Goal: Task Accomplishment & Management: Use online tool/utility

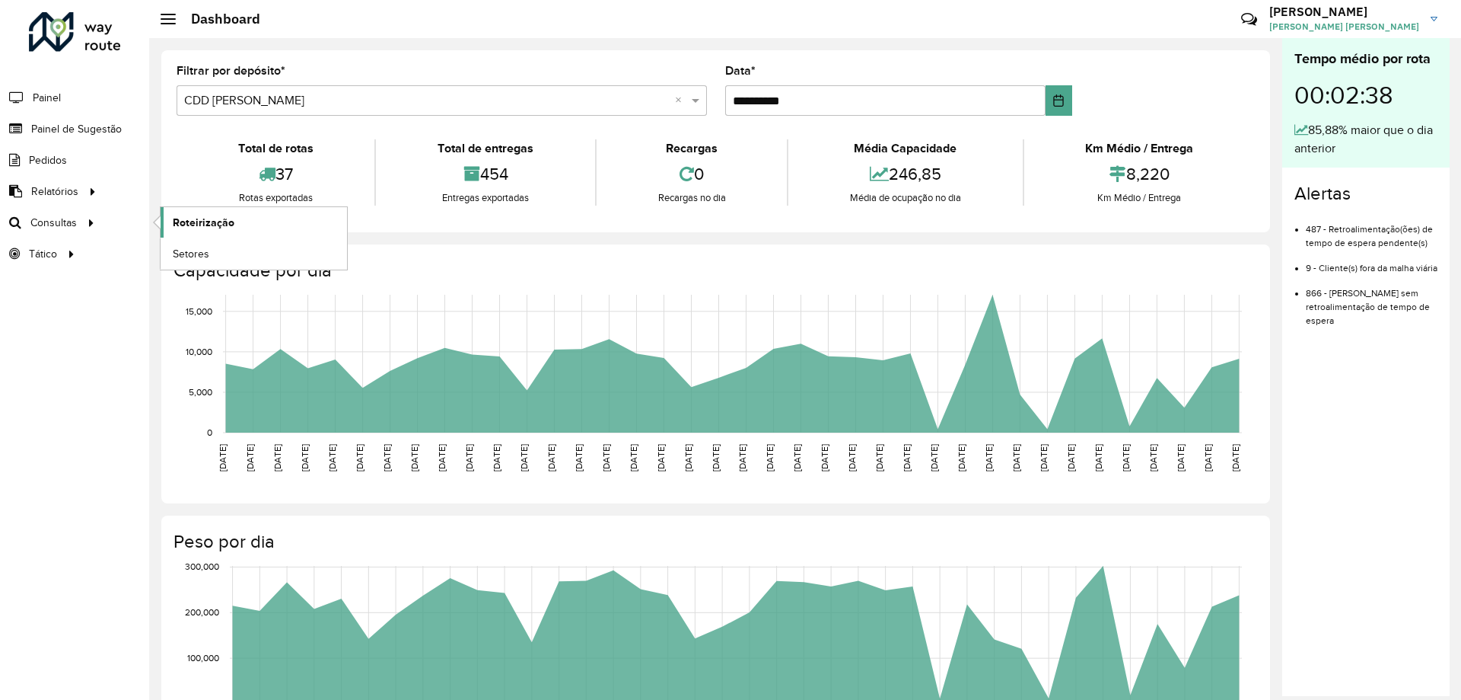
click at [179, 231] on link "Roteirização" at bounding box center [254, 222] width 186 height 30
click at [276, 227] on link "Roteirização" at bounding box center [254, 222] width 186 height 30
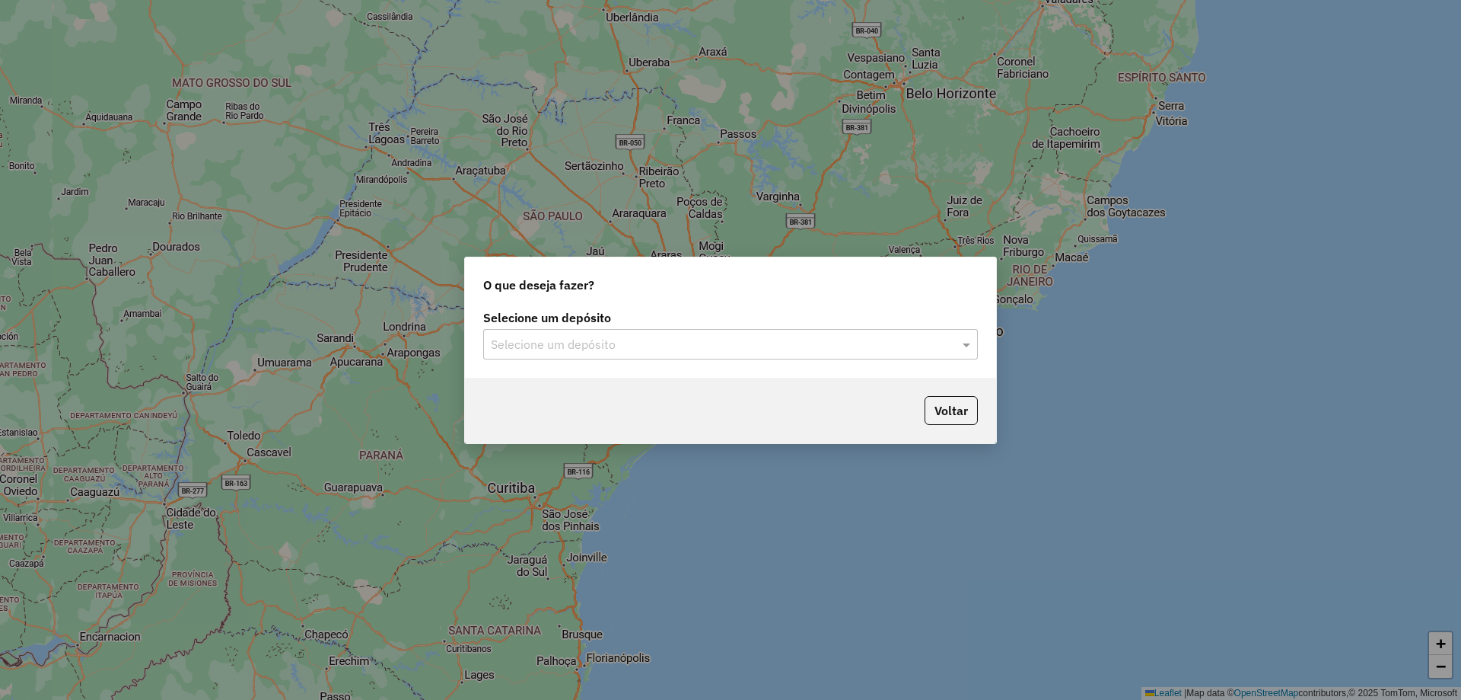
click at [773, 326] on label "Selecione um depósito" at bounding box center [730, 317] width 495 height 18
click at [769, 339] on input "text" at bounding box center [715, 345] width 449 height 18
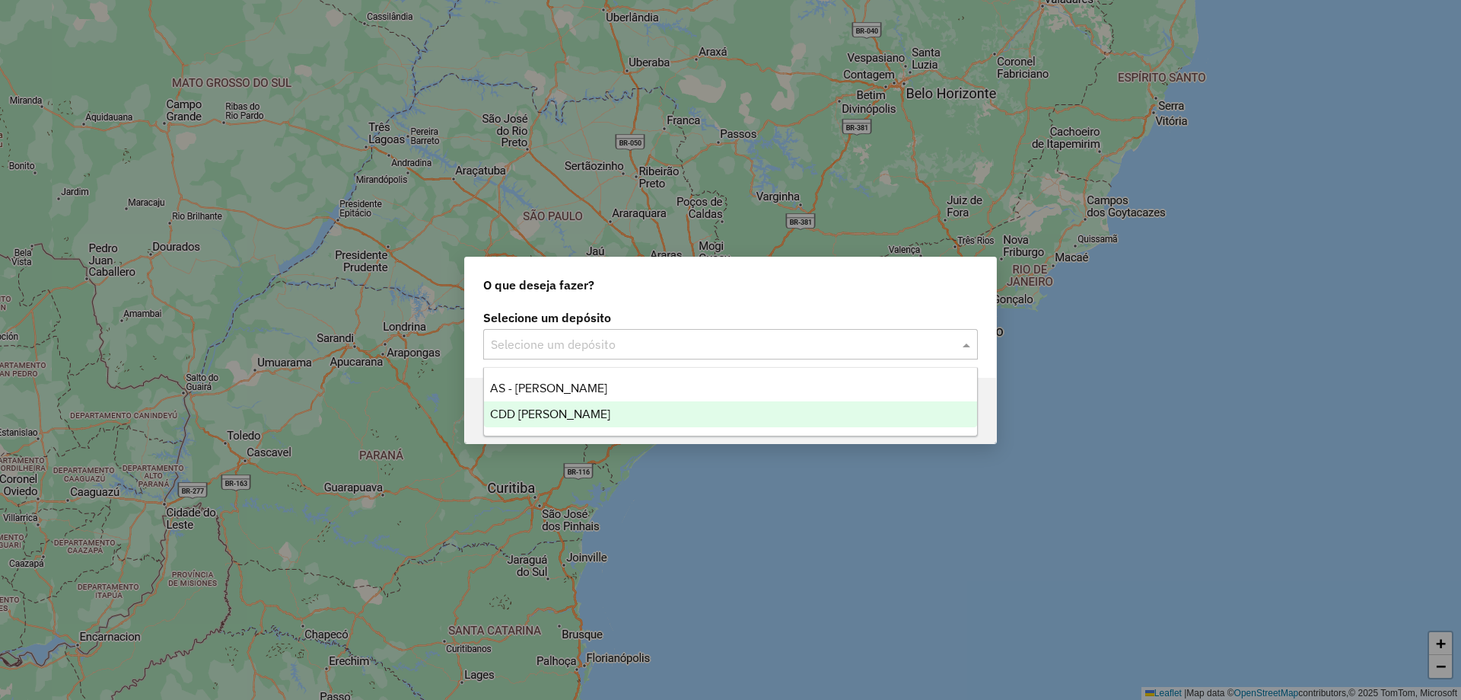
click at [702, 409] on div "CDD [PERSON_NAME]" at bounding box center [730, 414] width 493 height 26
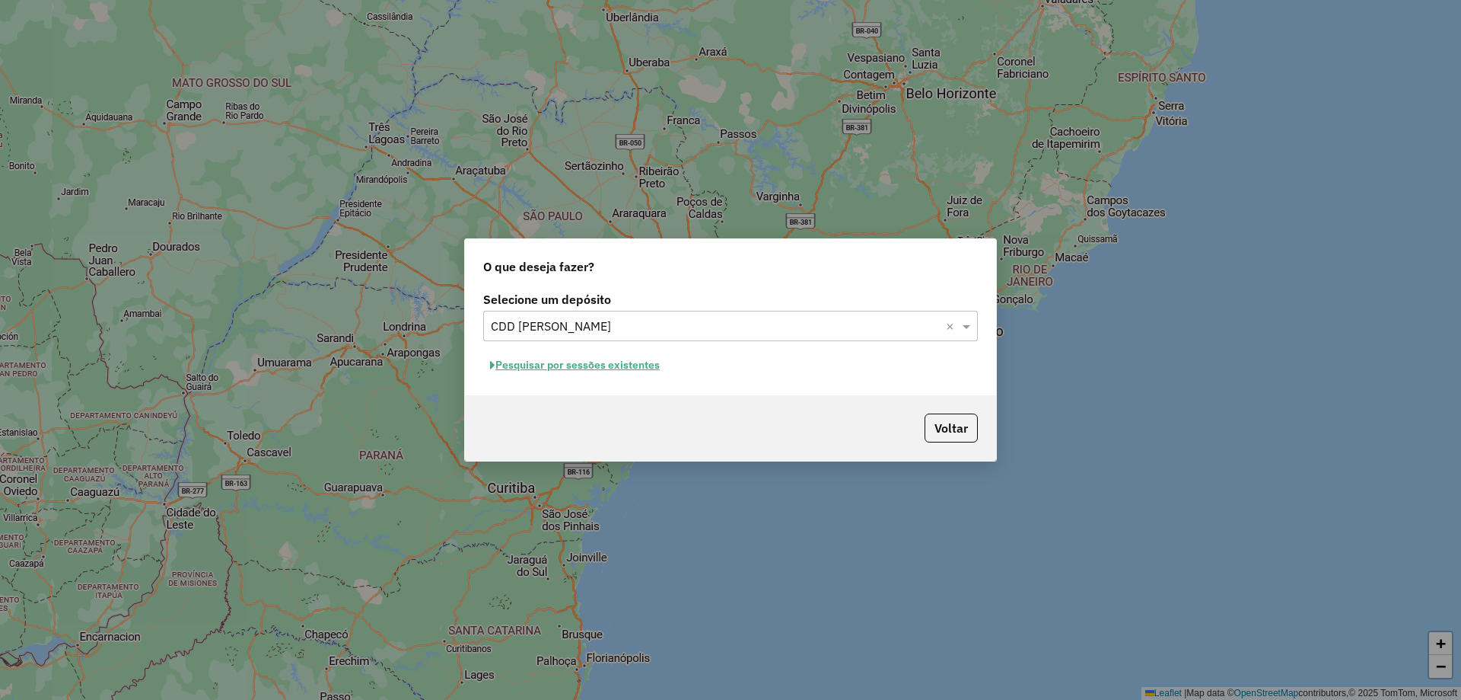
click at [658, 370] on button "Pesquisar por sessões existentes" at bounding box center [574, 365] width 183 height 24
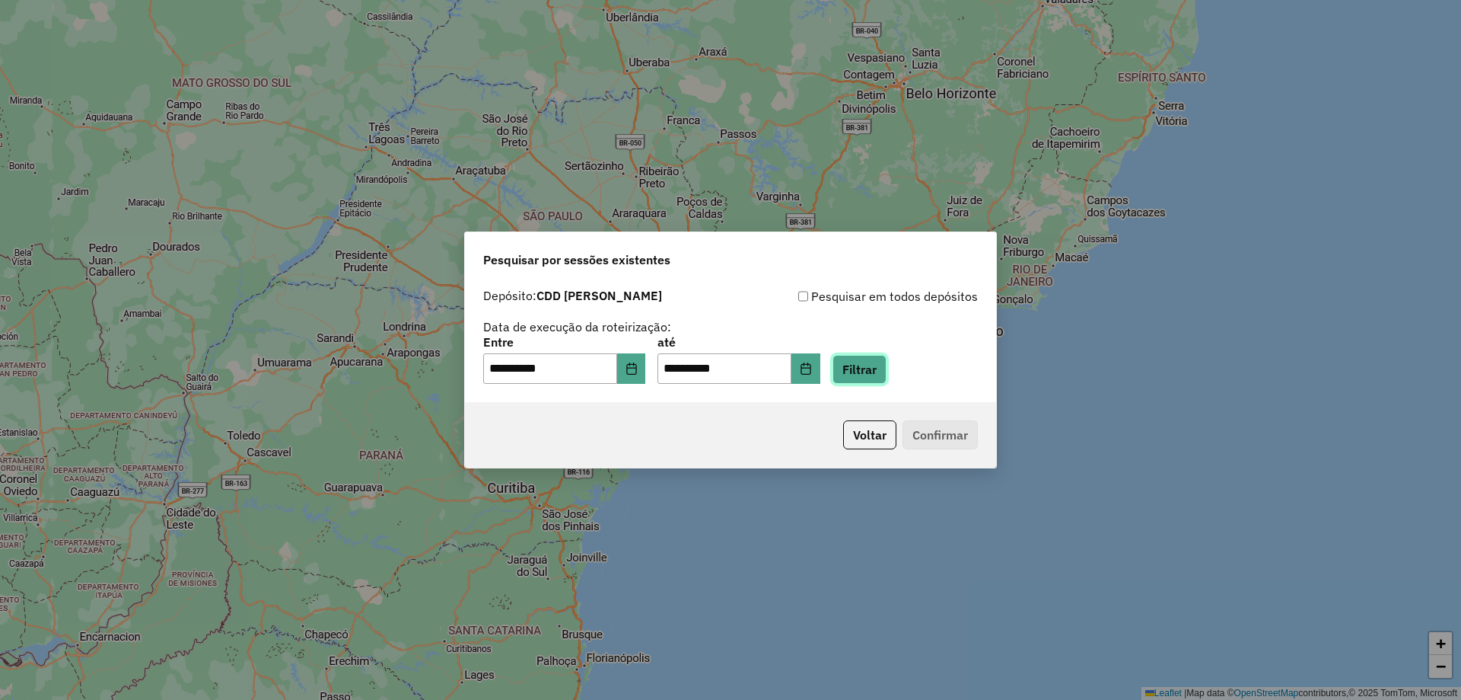
click at [882, 367] on button "Filtrar" at bounding box center [860, 369] width 54 height 29
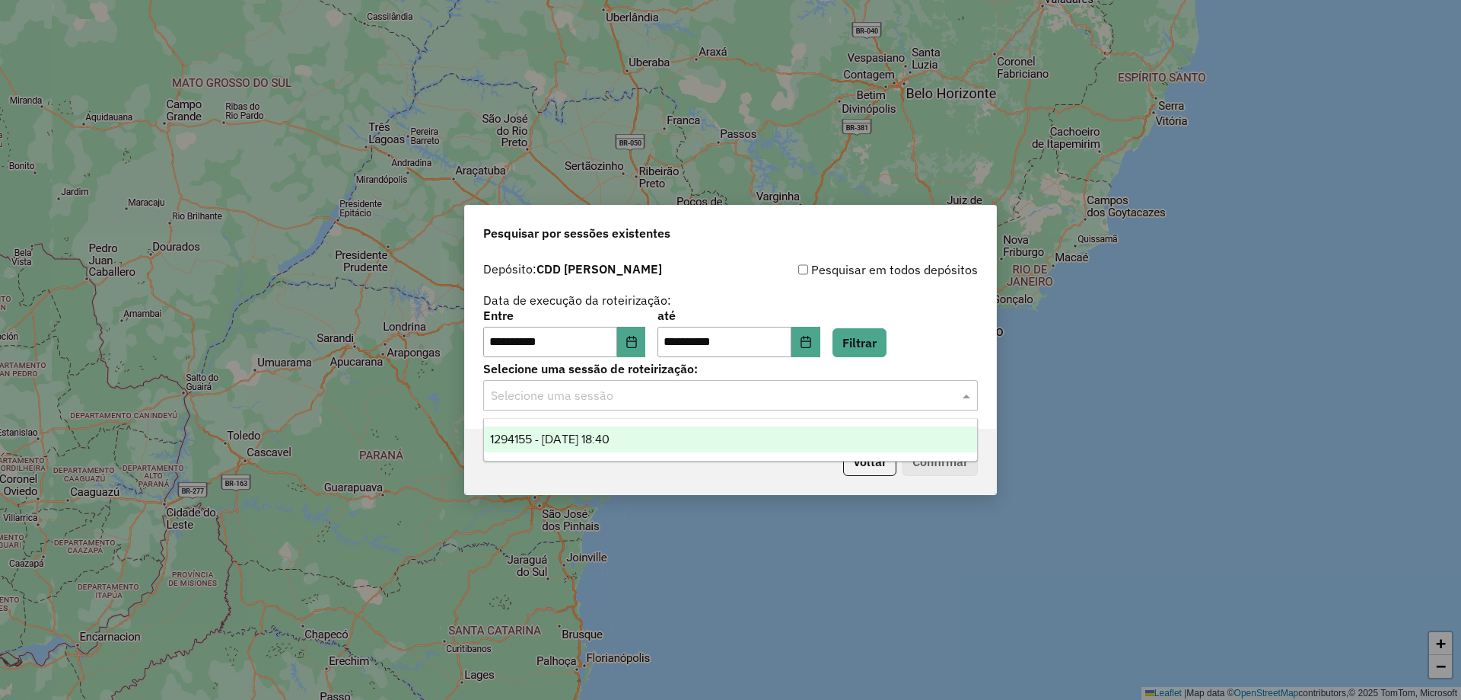
click at [652, 394] on input "text" at bounding box center [715, 396] width 449 height 18
click at [621, 426] on div "1294155 - 14/10/2025 18:40" at bounding box center [730, 439] width 493 height 26
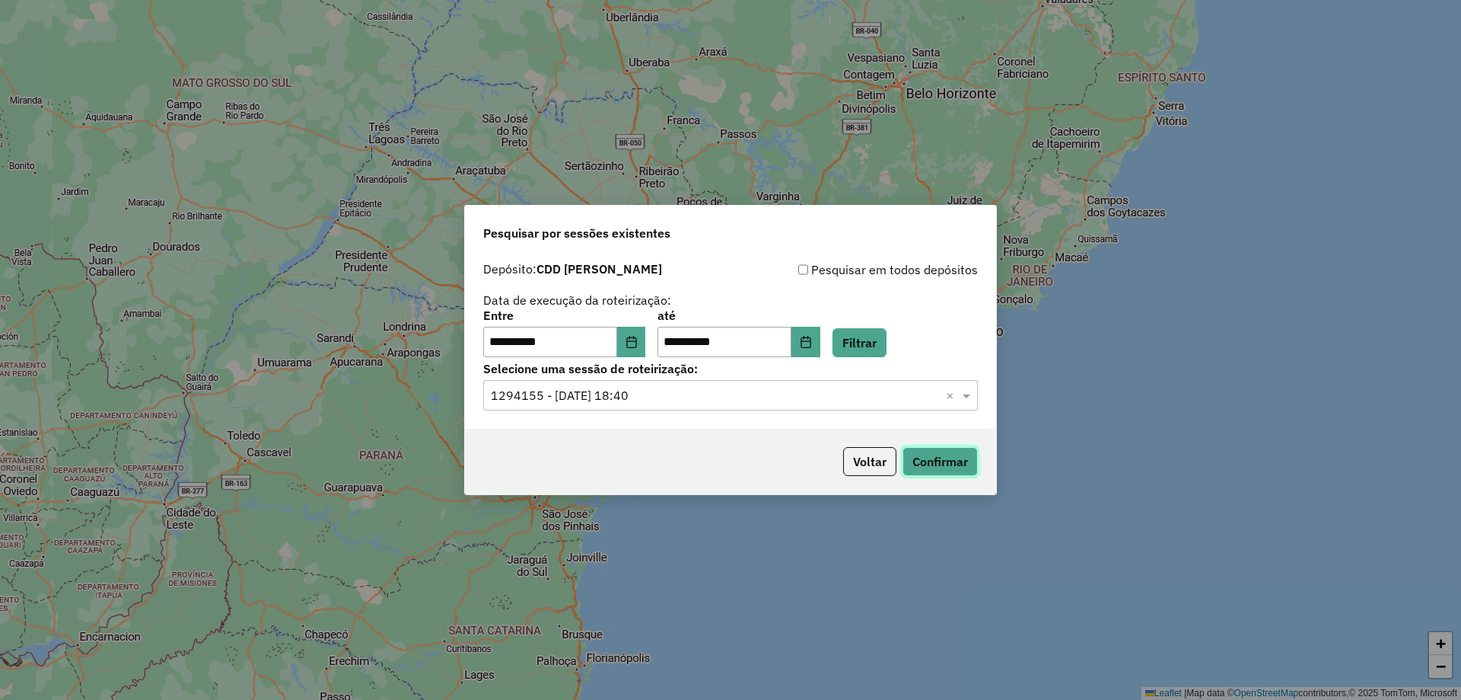
click at [964, 454] on button "Confirmar" at bounding box center [940, 461] width 75 height 29
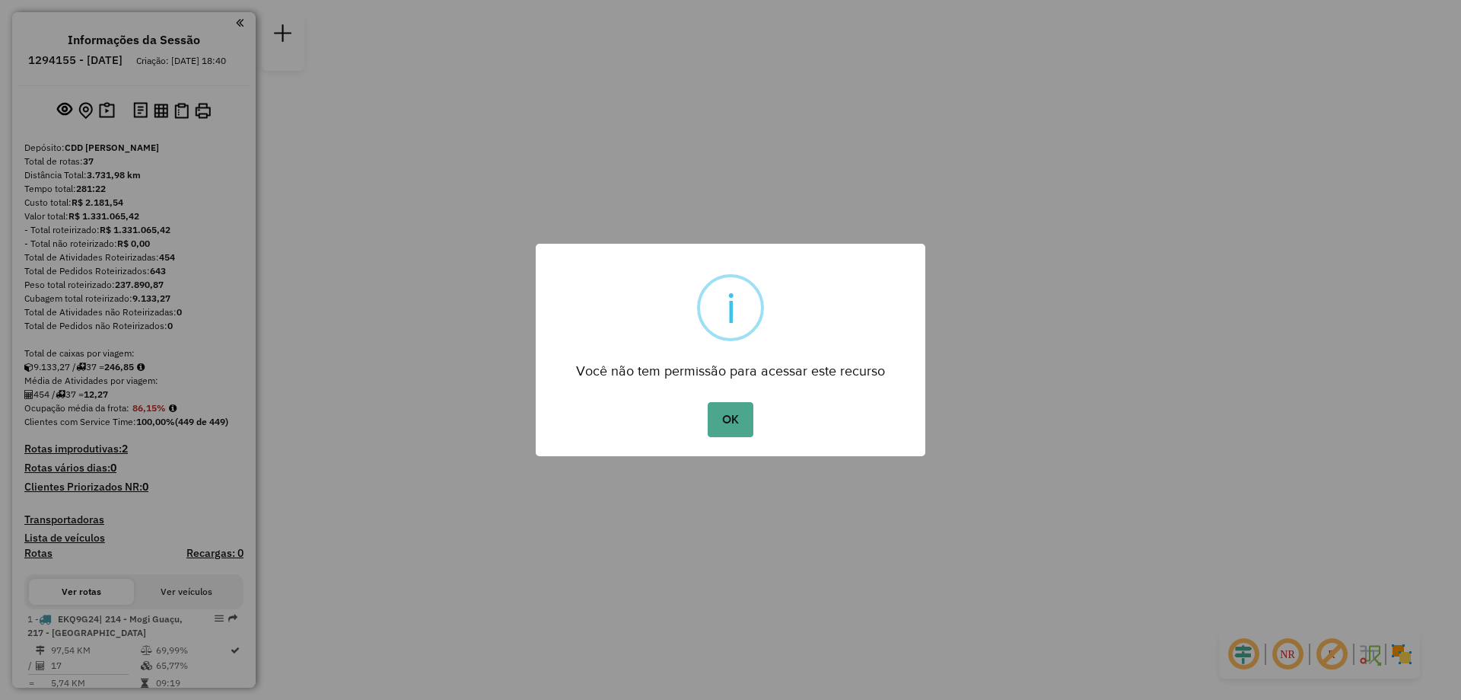
click at [721, 422] on button "OK" at bounding box center [730, 419] width 45 height 35
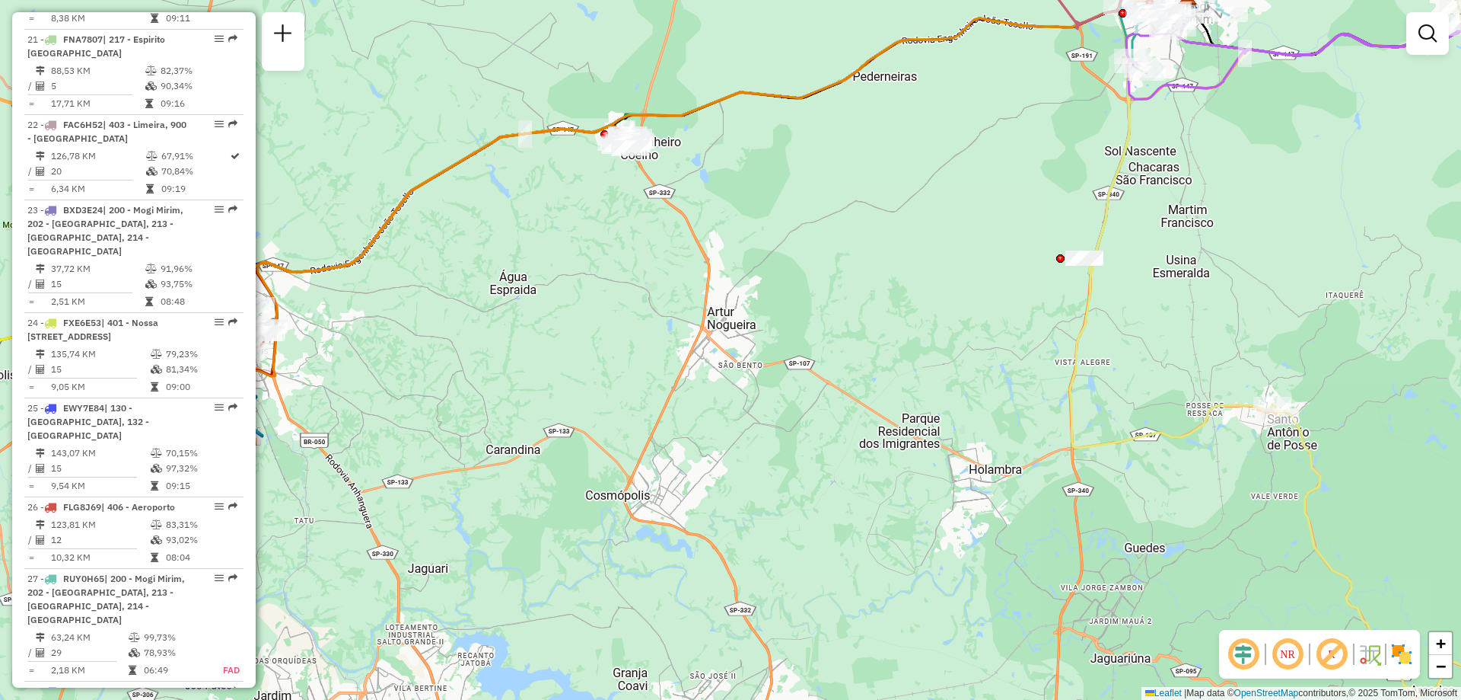
scroll to position [3211, 0]
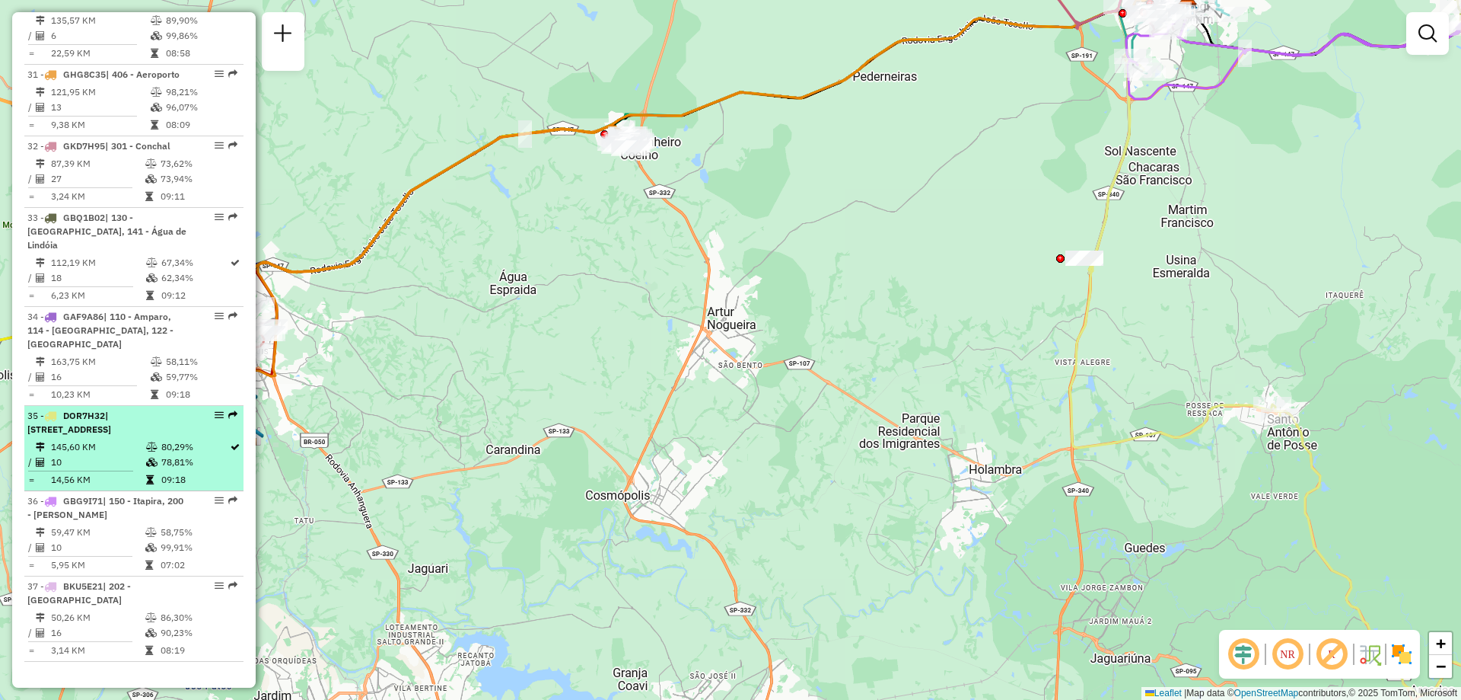
click at [91, 410] on span "DOR7H32" at bounding box center [84, 415] width 42 height 11
select select "**********"
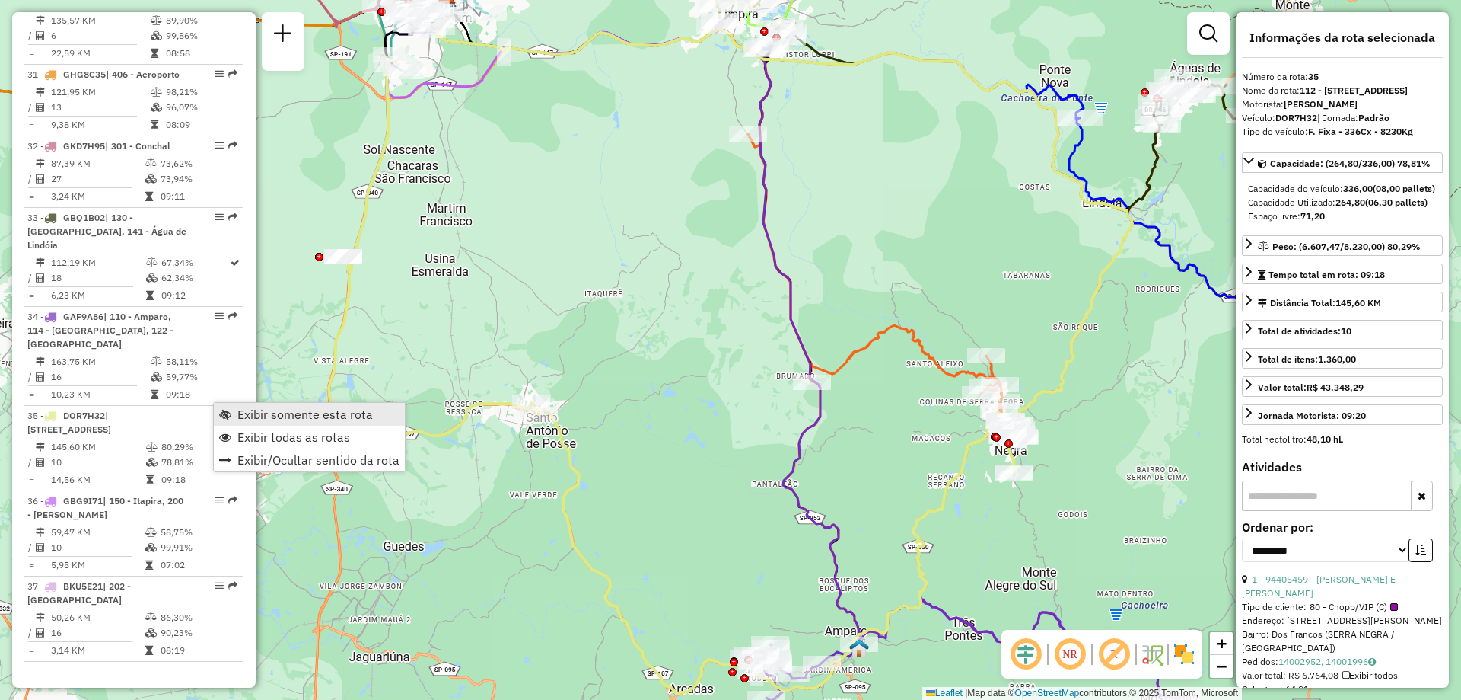
click at [219, 405] on link "Exibir somente esta rota" at bounding box center [309, 414] width 191 height 23
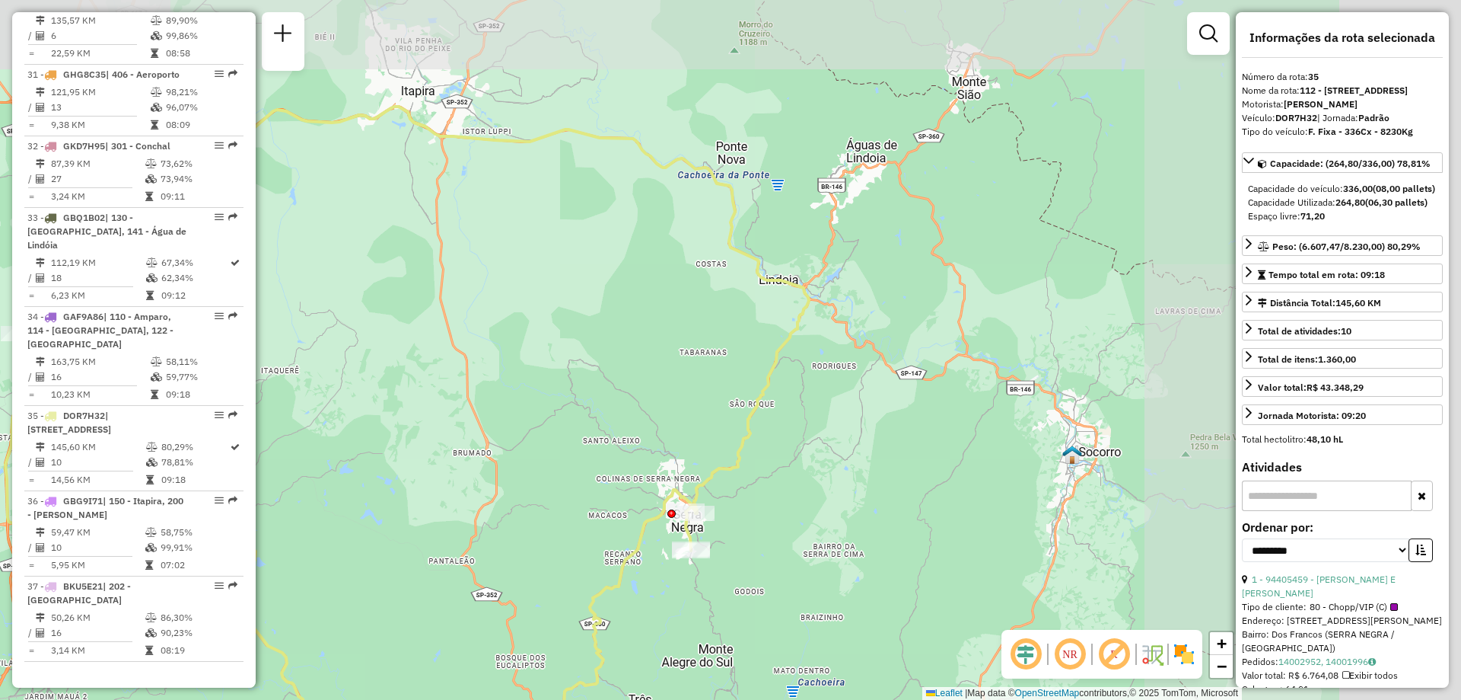
drag, startPoint x: 1169, startPoint y: 237, endPoint x: 844, endPoint y: 315, distance: 334.2
click at [844, 315] on div "Janela de atendimento Grade de atendimento Capacidade Transportadoras Veículos …" at bounding box center [730, 350] width 1461 height 700
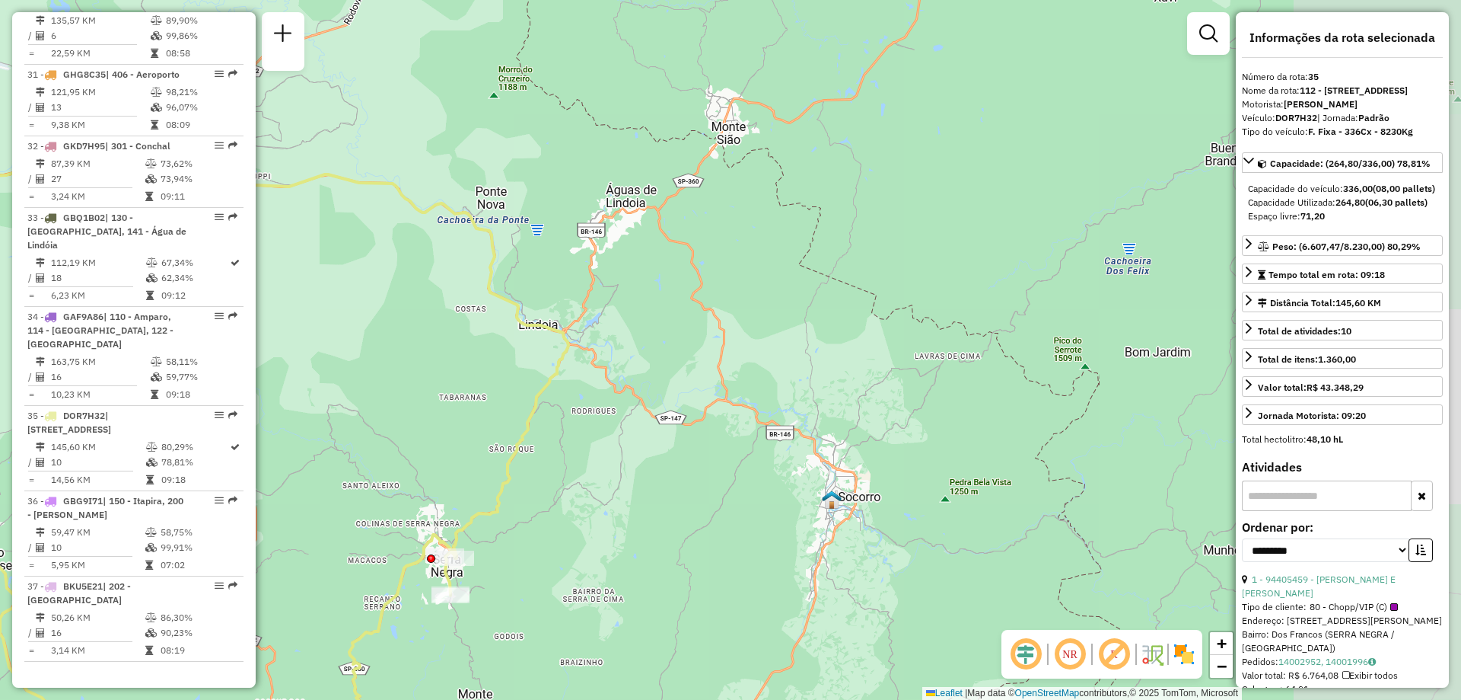
drag, startPoint x: 1179, startPoint y: 292, endPoint x: 940, endPoint y: 336, distance: 243.0
click at [940, 336] on div "Janela de atendimento Grade de atendimento Capacidade Transportadoras Veículos …" at bounding box center [730, 350] width 1461 height 700
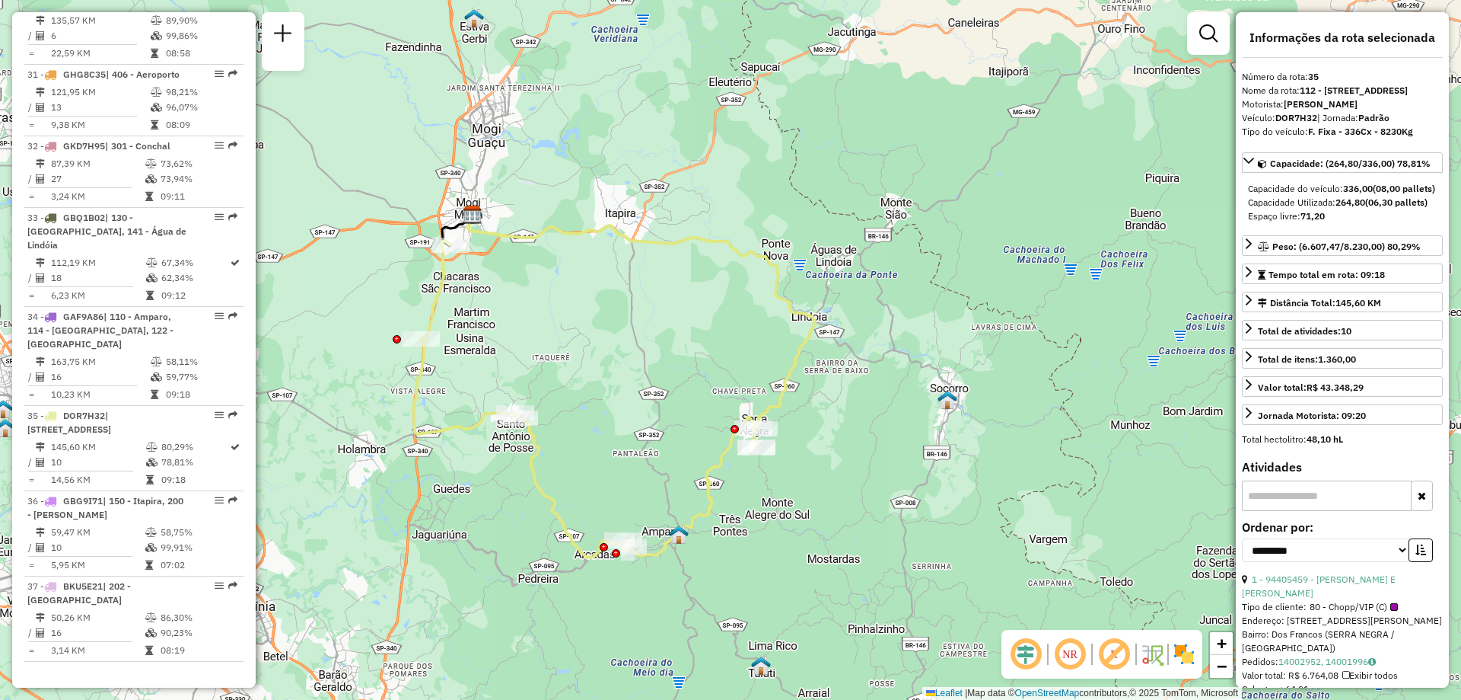
drag, startPoint x: 532, startPoint y: 409, endPoint x: 594, endPoint y: 390, distance: 65.3
click at [594, 390] on div "Janela de atendimento Grade de atendimento Capacidade Transportadoras Veículos …" at bounding box center [730, 350] width 1461 height 700
